Goal: Task Accomplishment & Management: Use online tool/utility

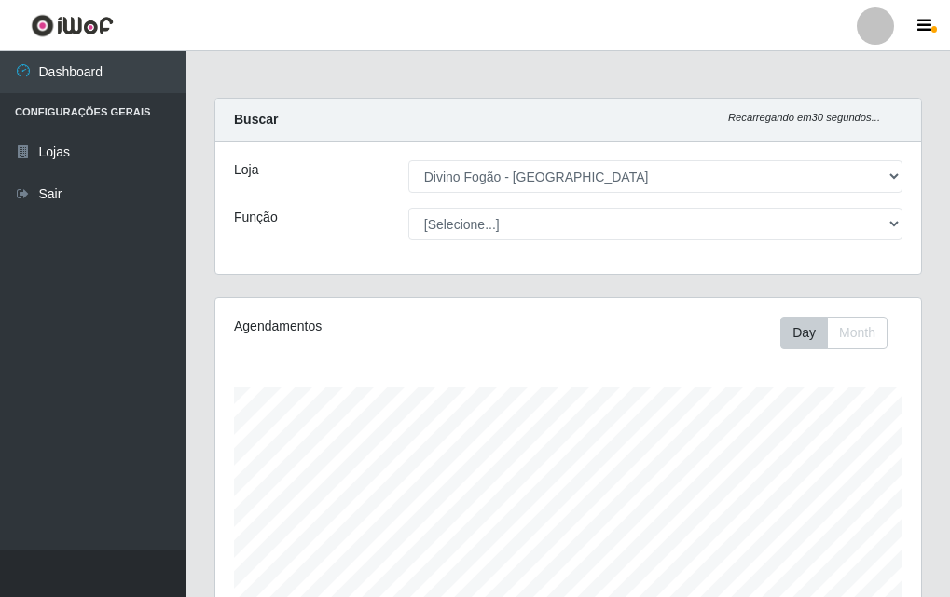
select select "499"
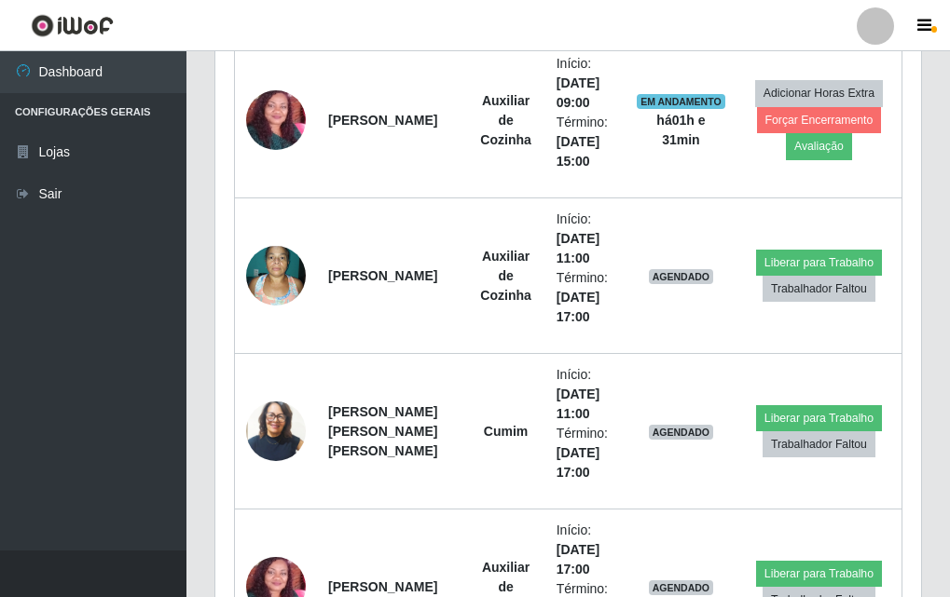
scroll to position [387, 706]
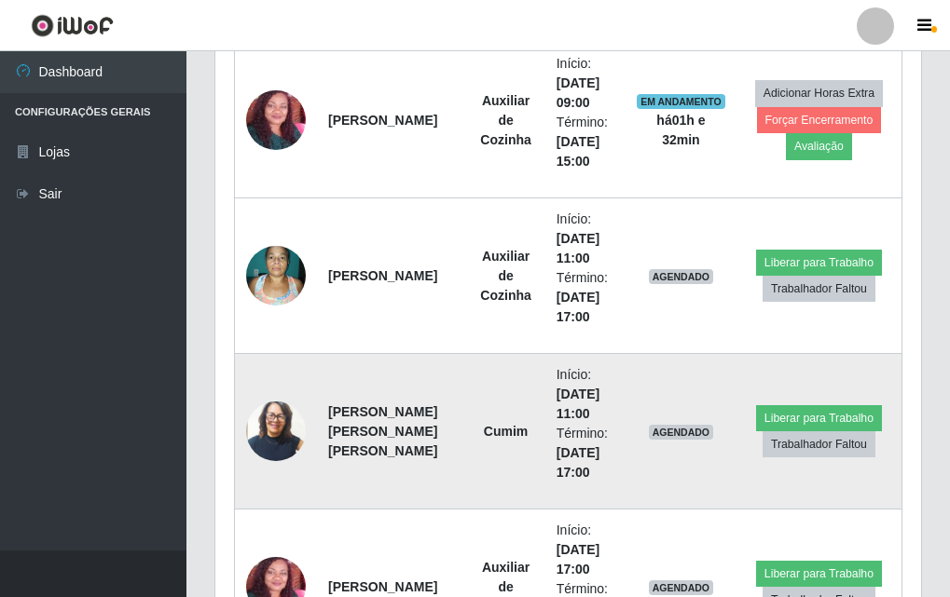
click at [268, 430] on img at bounding box center [276, 431] width 60 height 70
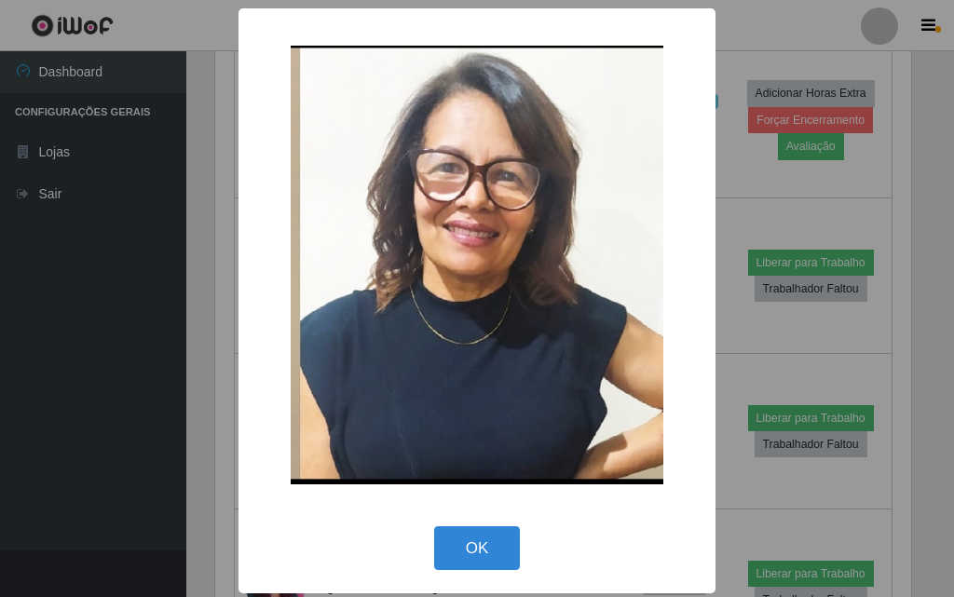
click at [172, 370] on div "× OK Cancel" at bounding box center [477, 298] width 954 height 597
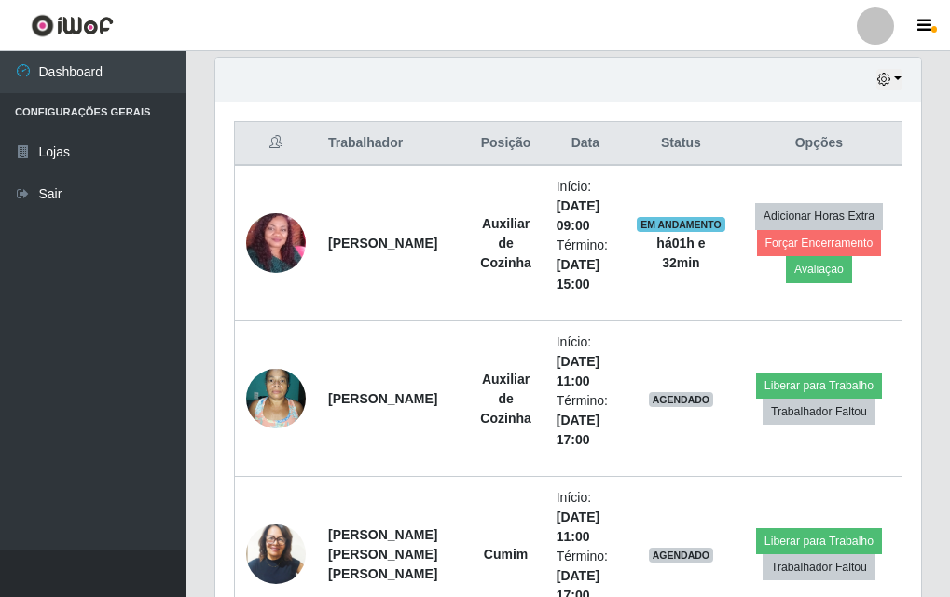
scroll to position [558, 0]
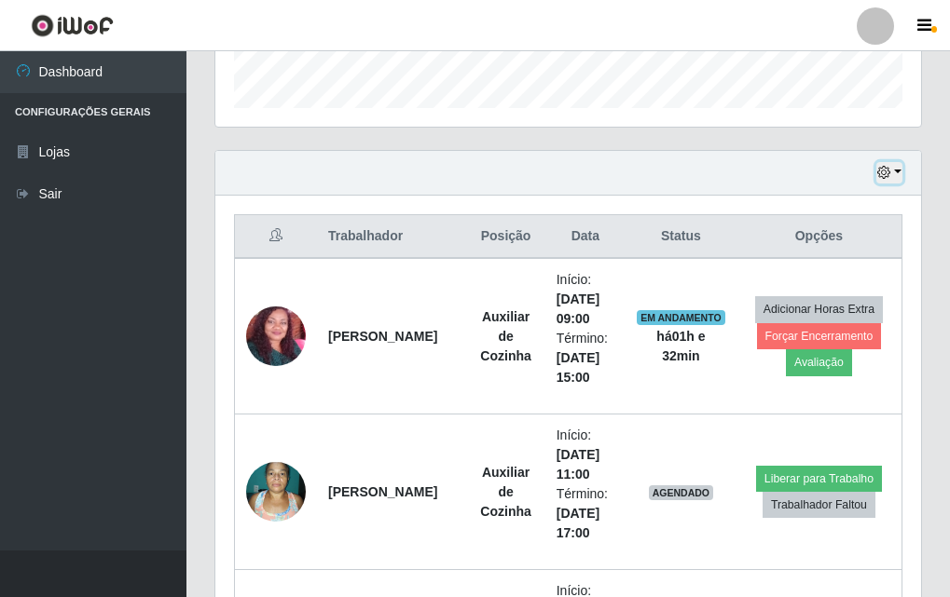
click at [889, 174] on icon "button" at bounding box center [883, 172] width 13 height 13
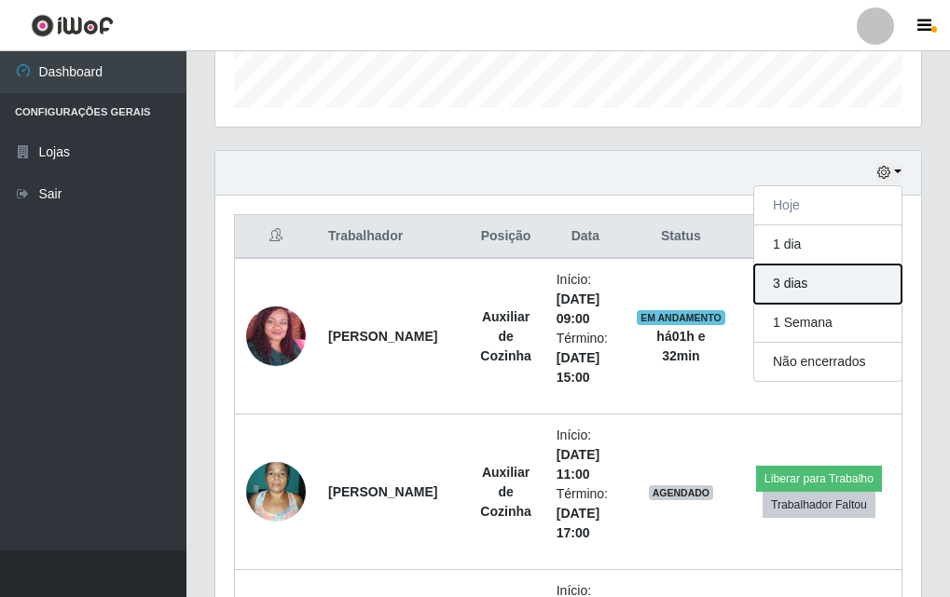
click at [820, 273] on button "3 dias" at bounding box center [827, 284] width 147 height 39
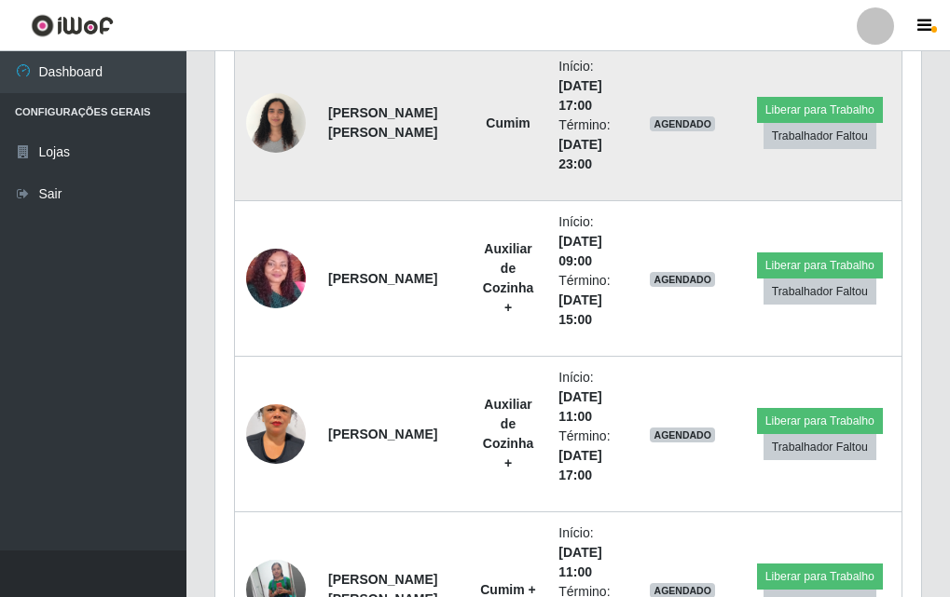
scroll to position [2982, 0]
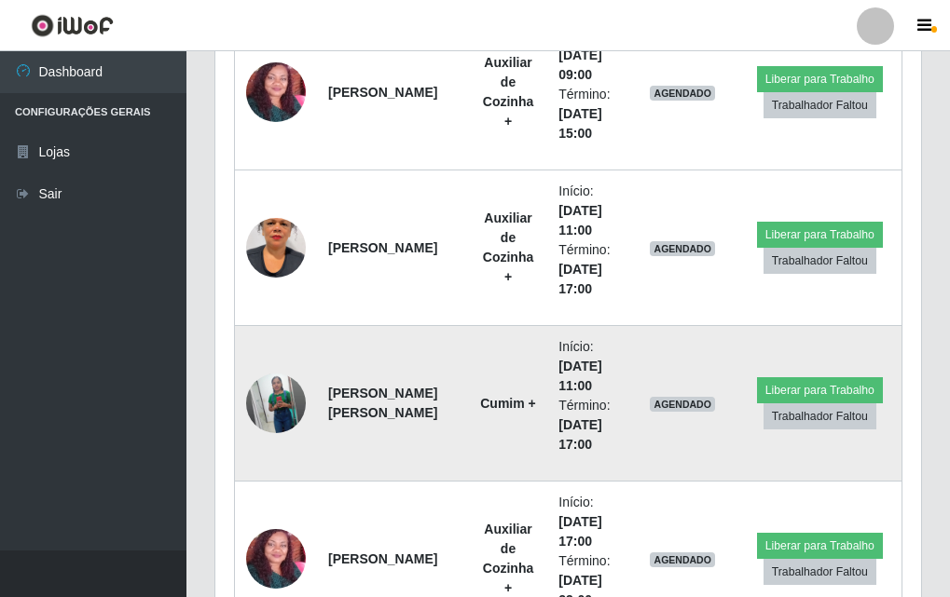
click at [291, 394] on img at bounding box center [276, 403] width 60 height 75
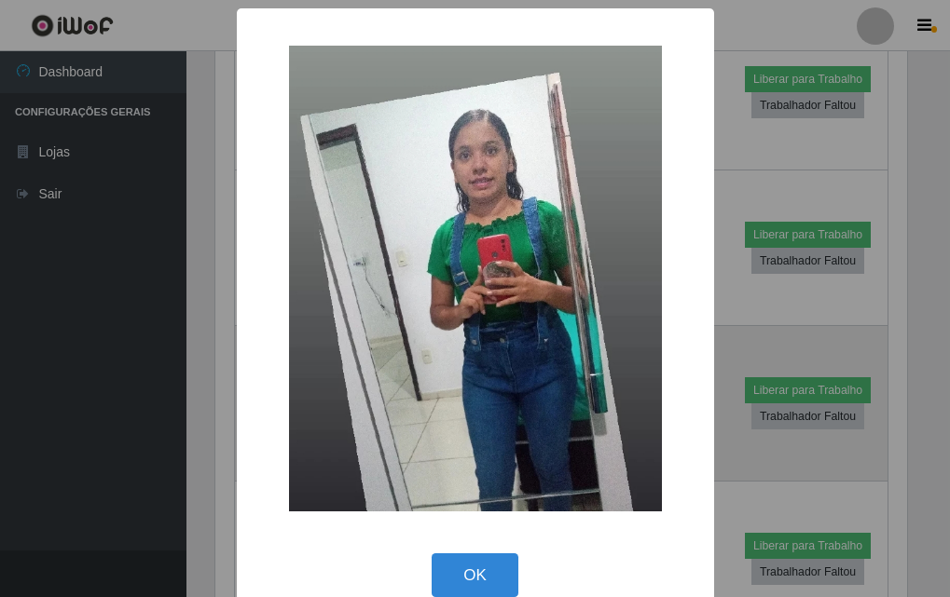
scroll to position [387, 696]
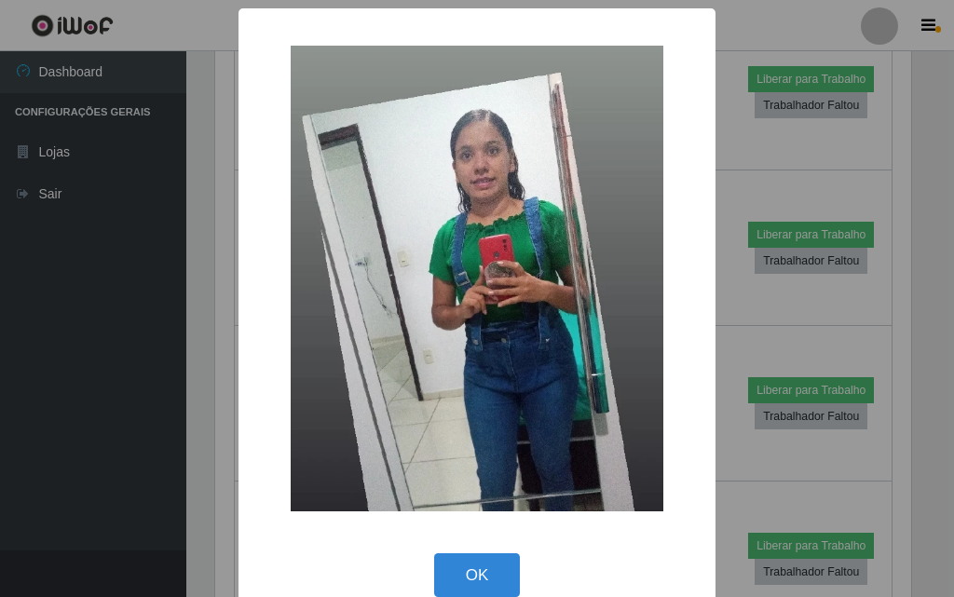
click at [207, 358] on div "× OK Cancel" at bounding box center [477, 298] width 954 height 597
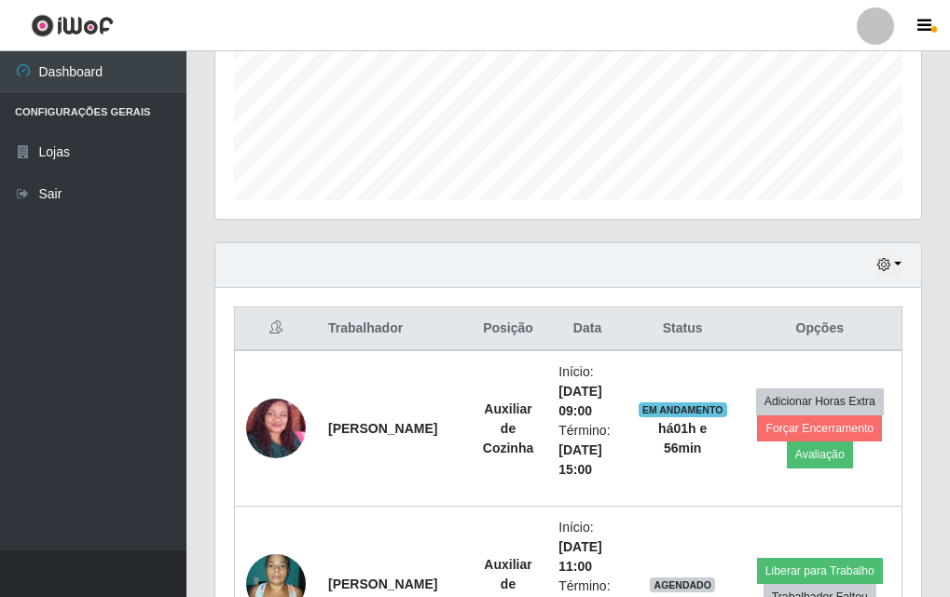
scroll to position [746, 0]
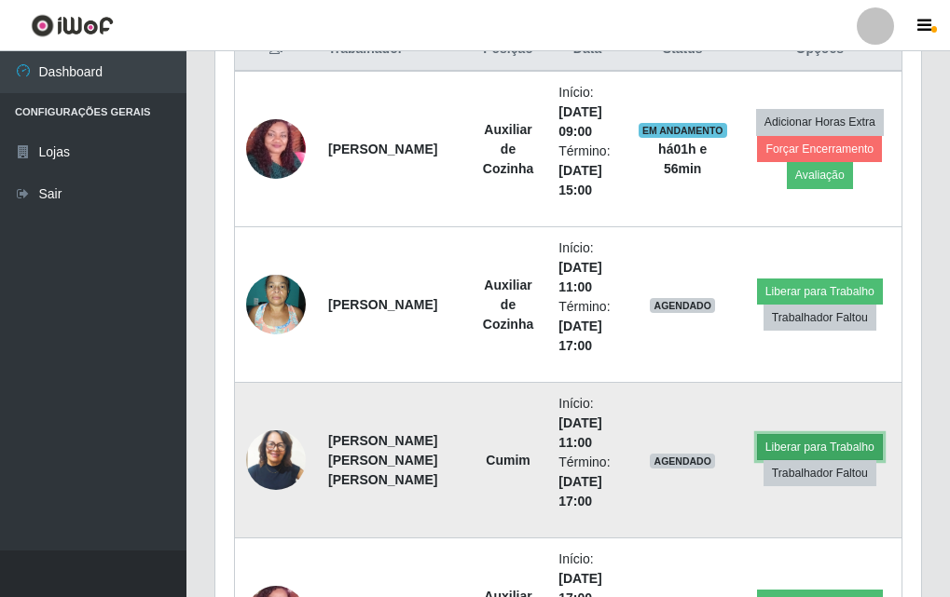
click at [815, 448] on button "Liberar para Trabalho" at bounding box center [820, 447] width 126 height 26
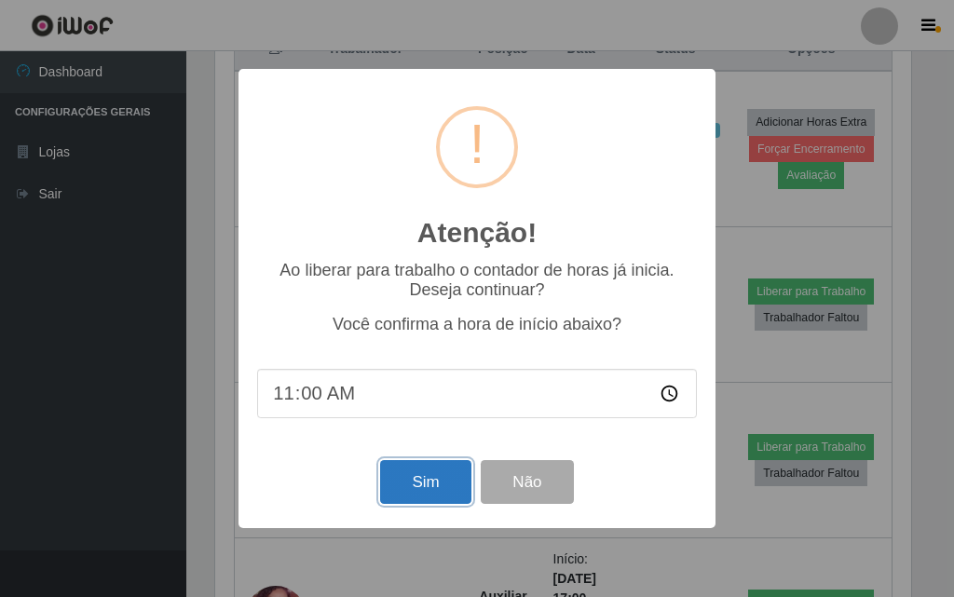
click at [459, 487] on button "Sim" at bounding box center [425, 482] width 90 height 44
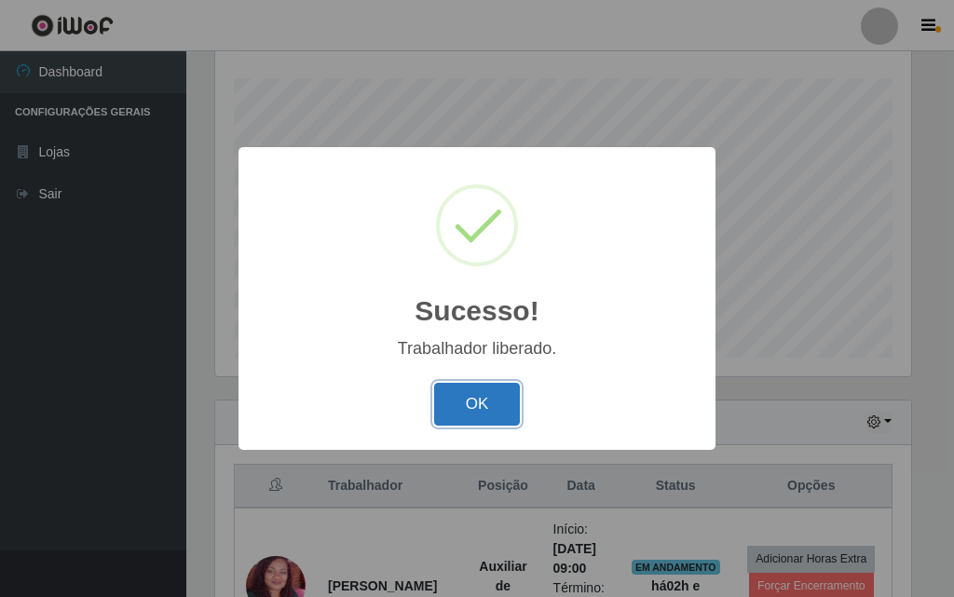
click at [507, 420] on button "OK" at bounding box center [477, 405] width 87 height 44
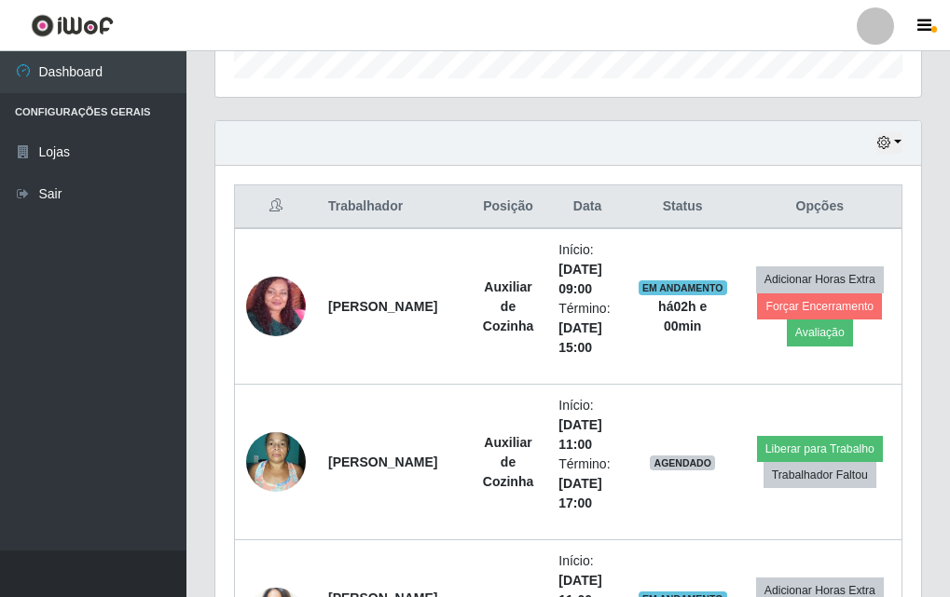
scroll to position [775, 0]
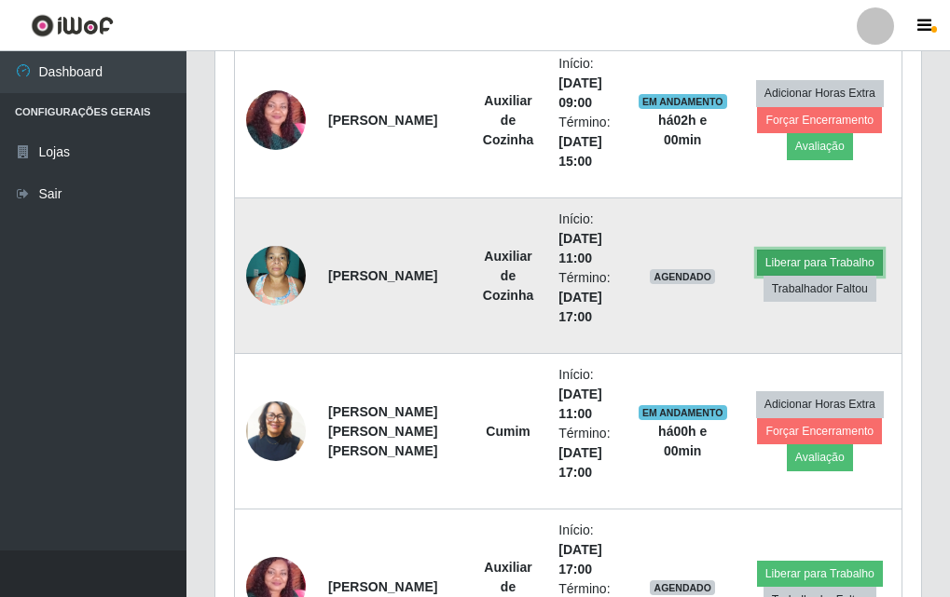
click at [821, 259] on button "Liberar para Trabalho" at bounding box center [820, 263] width 126 height 26
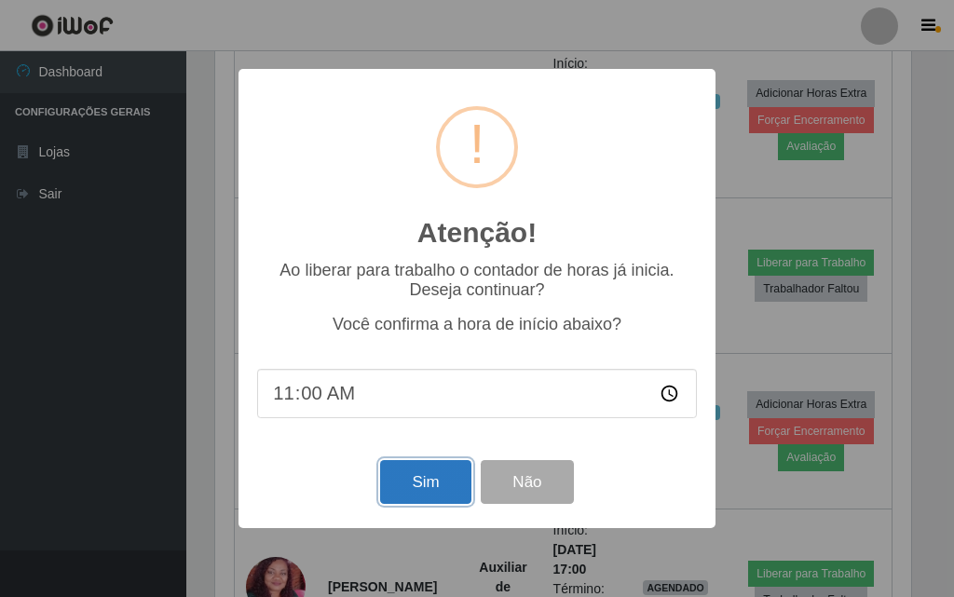
click at [422, 487] on button "Sim" at bounding box center [425, 482] width 90 height 44
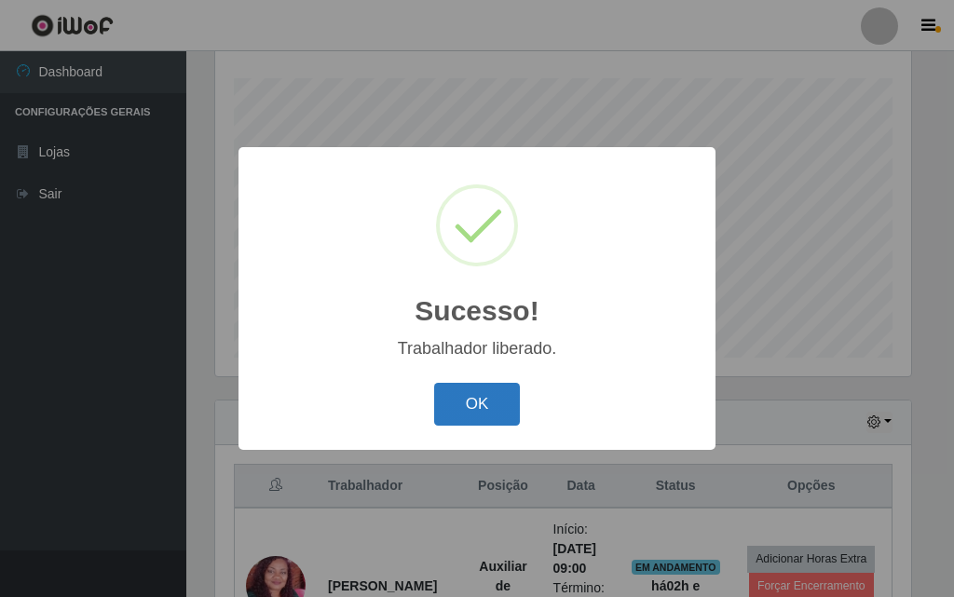
click at [457, 423] on button "OK" at bounding box center [477, 405] width 87 height 44
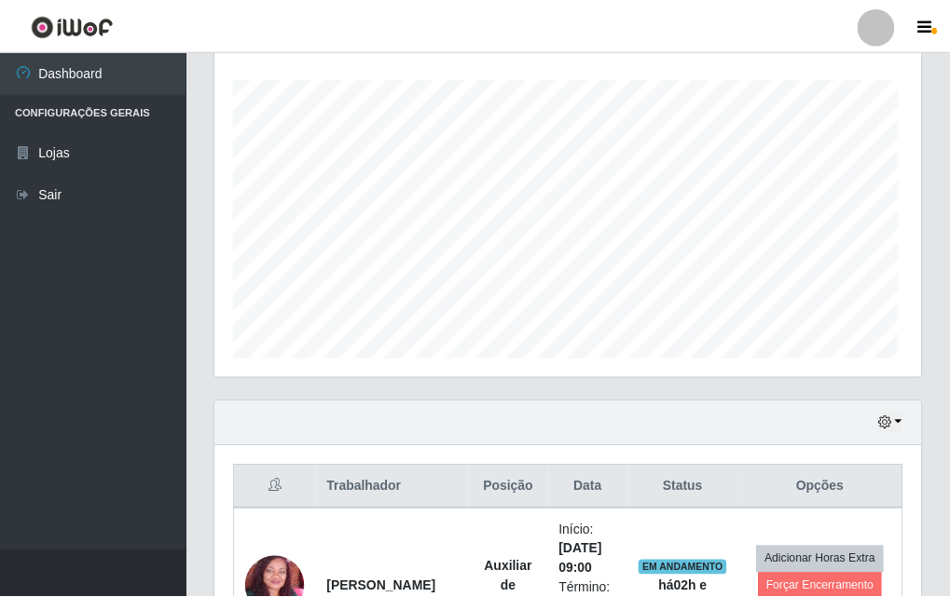
scroll to position [387, 706]
